Goal: Check status: Check status

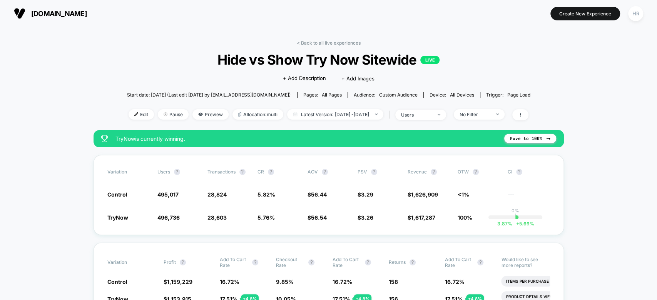
click at [320, 40] on link "< Back to all live experiences" at bounding box center [329, 43] width 64 height 6
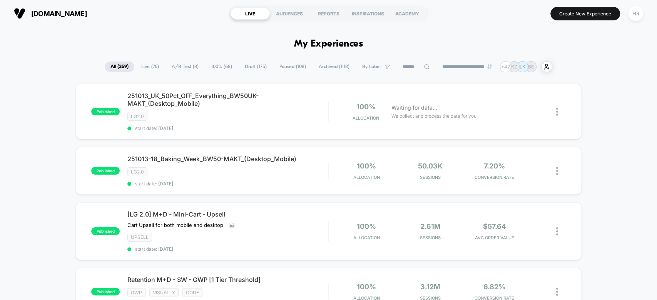
click at [185, 62] on span "A/B Test ( 8 )" at bounding box center [185, 67] width 38 height 10
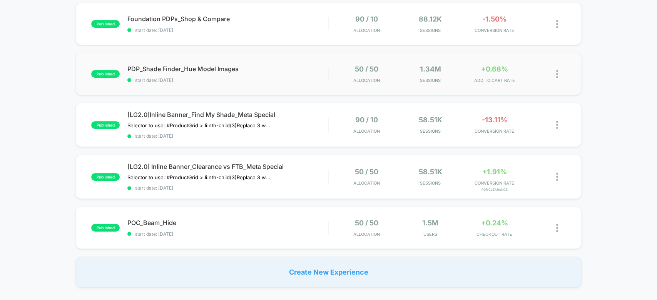
scroll to position [232, 0]
click at [261, 226] on div "POC_Beam_Hide Click to edit experience details Click to edit experience details…" at bounding box center [227, 228] width 201 height 18
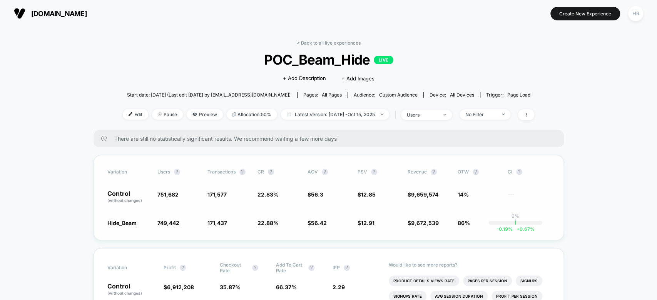
scroll to position [0, 0]
click at [323, 109] on span "Latest Version: [DATE] - [DATE]" at bounding box center [335, 114] width 108 height 10
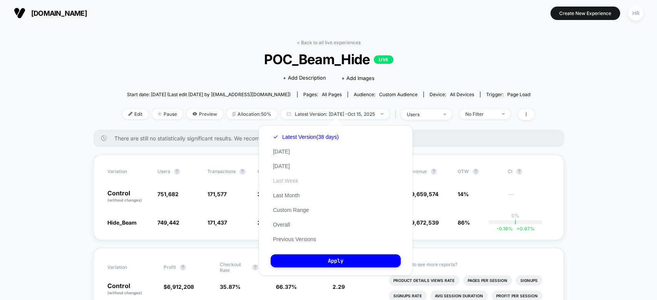
click at [280, 178] on button "Last Week" at bounding box center [286, 180] width 30 height 7
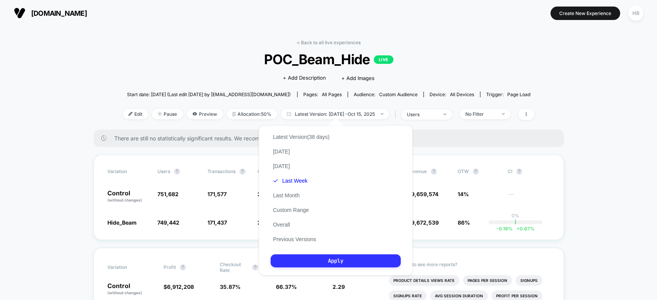
click at [303, 258] on button "Apply" at bounding box center [336, 260] width 130 height 13
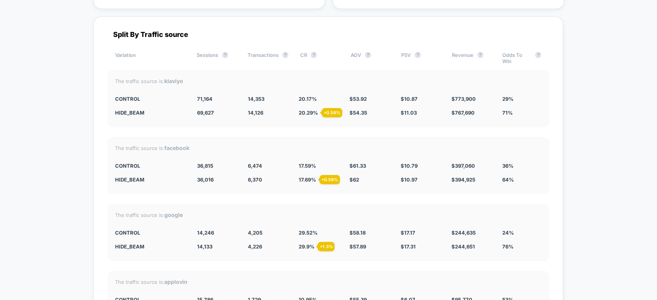
scroll to position [1925, 0]
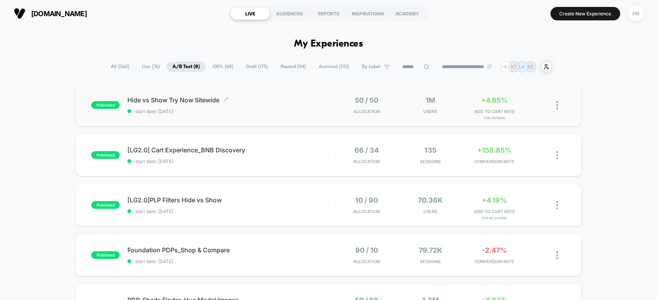
click at [300, 104] on div "Hide vs Show Try Now Sitewide Click to edit experience details Click to edit ex…" at bounding box center [227, 105] width 201 height 18
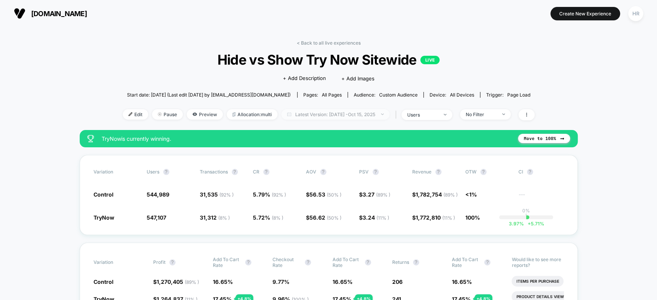
click at [329, 116] on span "Latest Version: Oct 7, 2025 - Oct 15, 2025" at bounding box center [335, 114] width 108 height 10
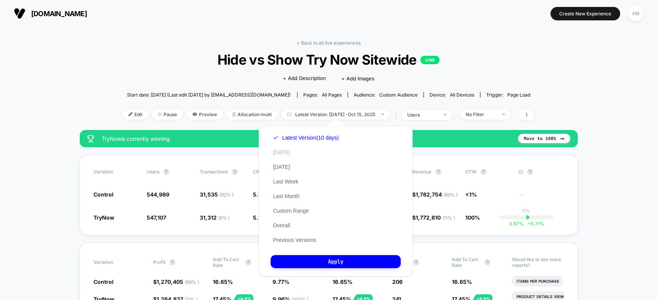
click at [285, 150] on button "[DATE]" at bounding box center [282, 152] width 22 height 7
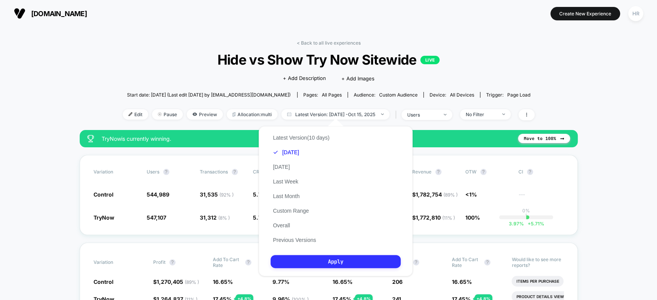
click at [311, 267] on button "Apply" at bounding box center [336, 261] width 130 height 13
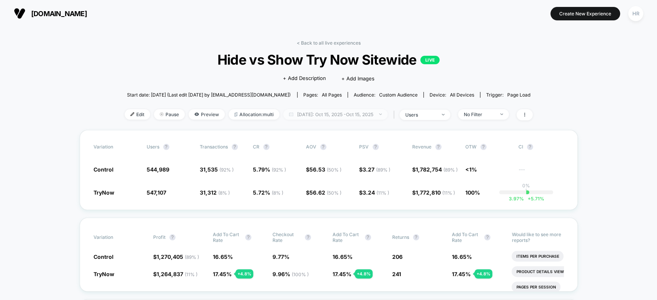
click at [351, 118] on span "Today: Oct 15, 2025 - Oct 15, 2025" at bounding box center [335, 114] width 104 height 10
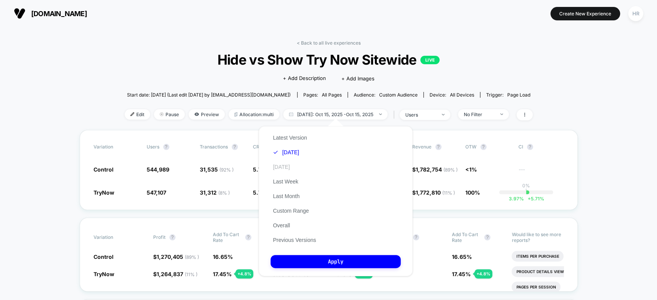
click at [282, 165] on button "[DATE]" at bounding box center [282, 167] width 22 height 7
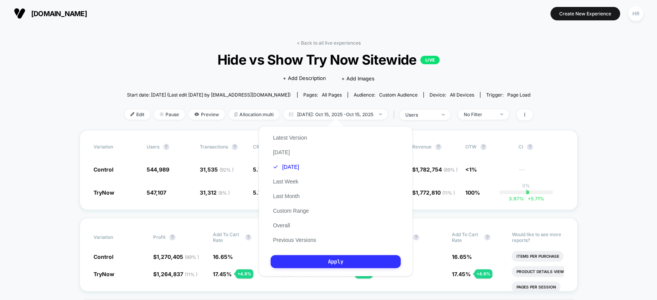
click at [290, 257] on button "Apply" at bounding box center [336, 261] width 130 height 13
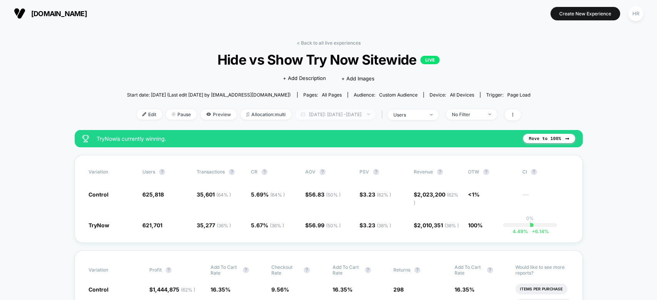
click at [349, 112] on span "Yesterday: Oct 6, 2025 - Oct 14, 2025" at bounding box center [335, 114] width 80 height 10
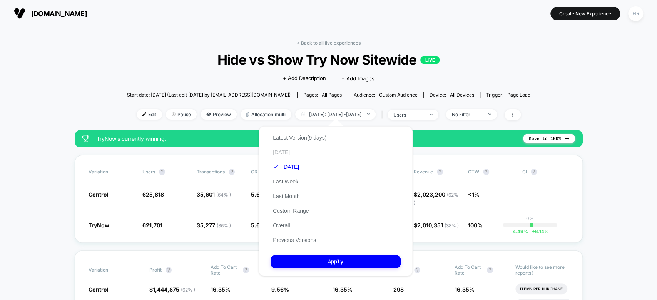
click at [280, 151] on button "[DATE]" at bounding box center [282, 152] width 22 height 7
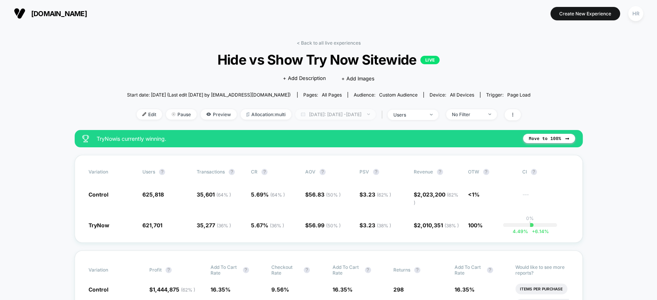
click at [335, 109] on span "Yesterday: Oct 6, 2025 - Oct 14, 2025" at bounding box center [335, 114] width 80 height 10
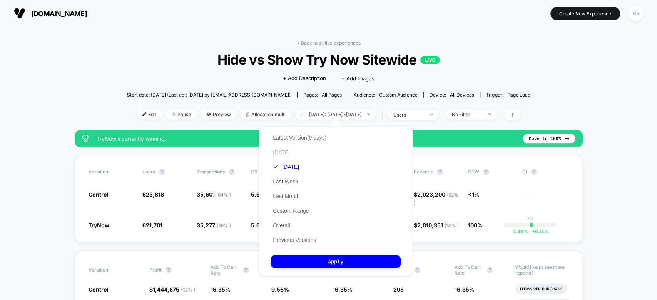
click at [286, 153] on button "[DATE]" at bounding box center [282, 152] width 22 height 7
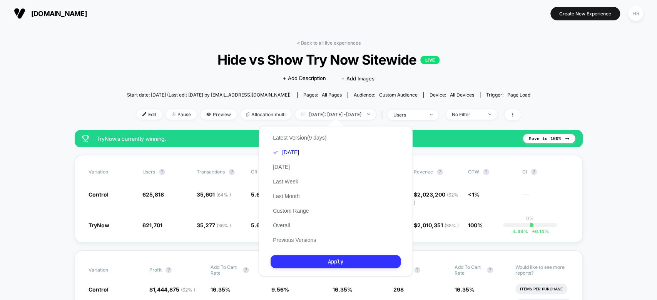
click at [319, 262] on button "Apply" at bounding box center [336, 261] width 130 height 13
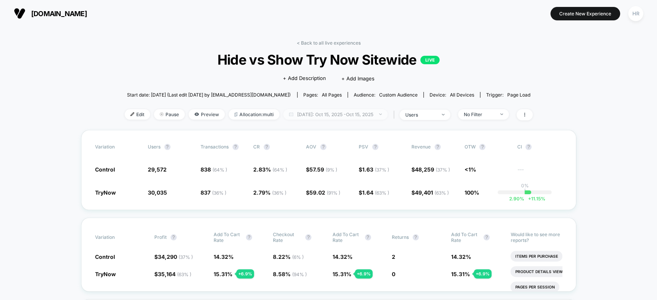
click at [358, 117] on span "Today: Oct 15, 2025 - Oct 15, 2025" at bounding box center [335, 114] width 104 height 10
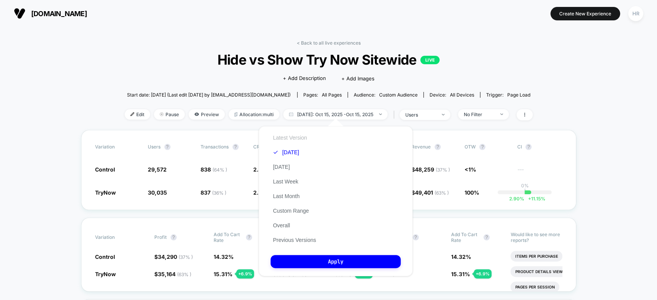
click at [295, 134] on button "Latest Version" at bounding box center [290, 137] width 39 height 7
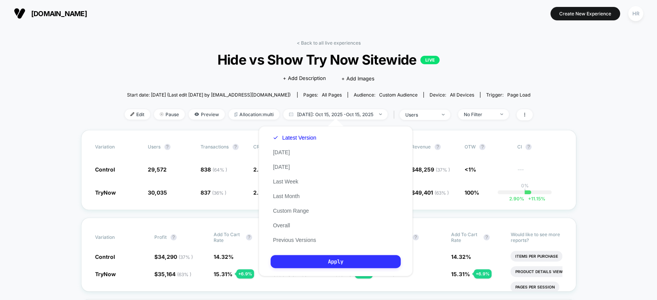
click at [328, 261] on button "Apply" at bounding box center [336, 261] width 130 height 13
